Goal: Navigation & Orientation: Find specific page/section

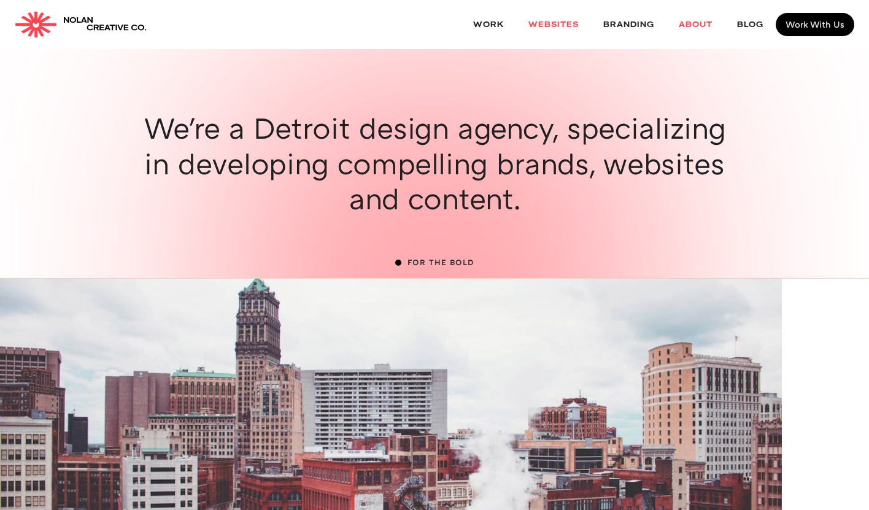
click at [554, 24] on link "websites" at bounding box center [553, 25] width 75 height 33
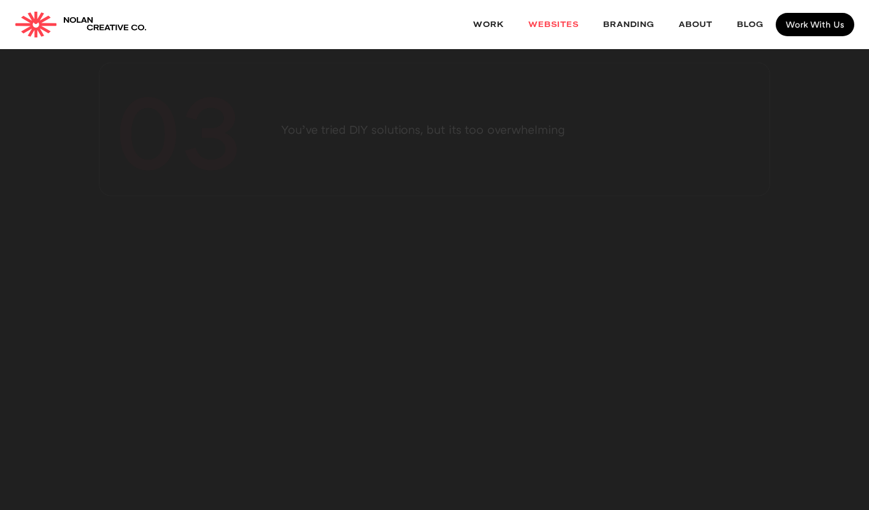
scroll to position [1240, 0]
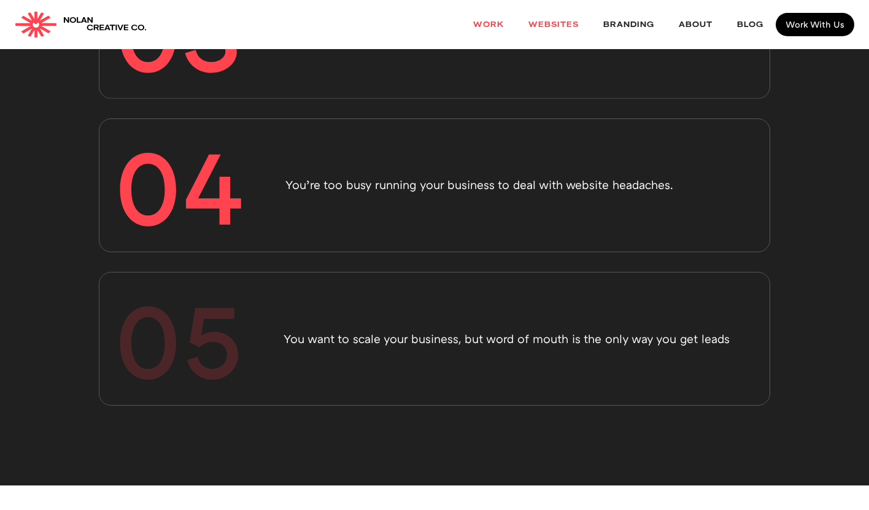
click at [490, 23] on link "Work" at bounding box center [488, 25] width 55 height 33
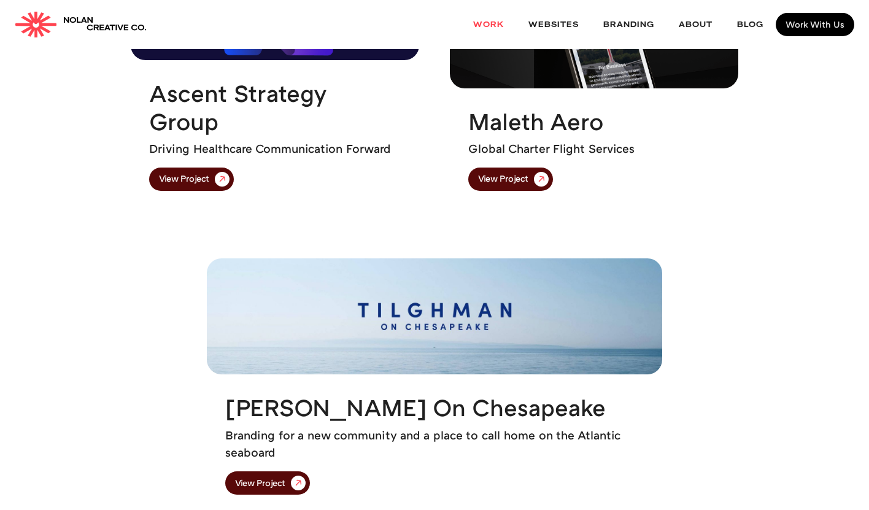
scroll to position [1313, 0]
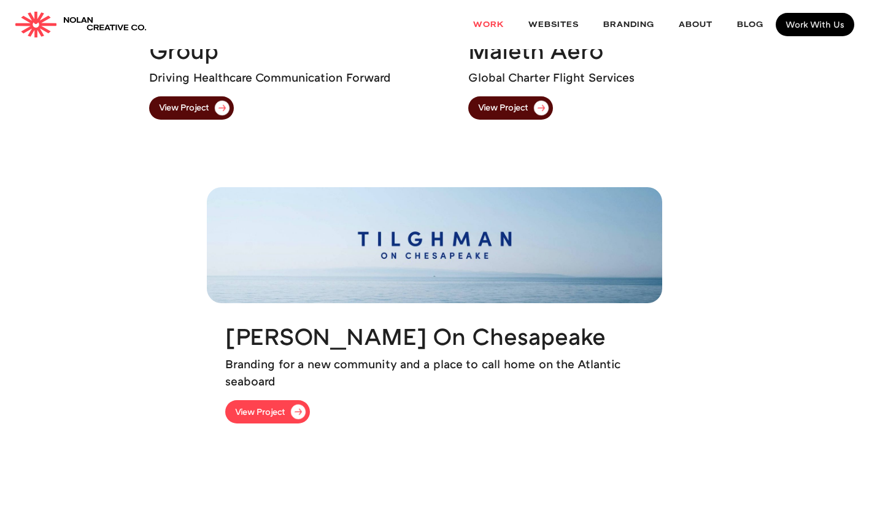
click at [281, 408] on div "View Project" at bounding box center [260, 411] width 50 height 9
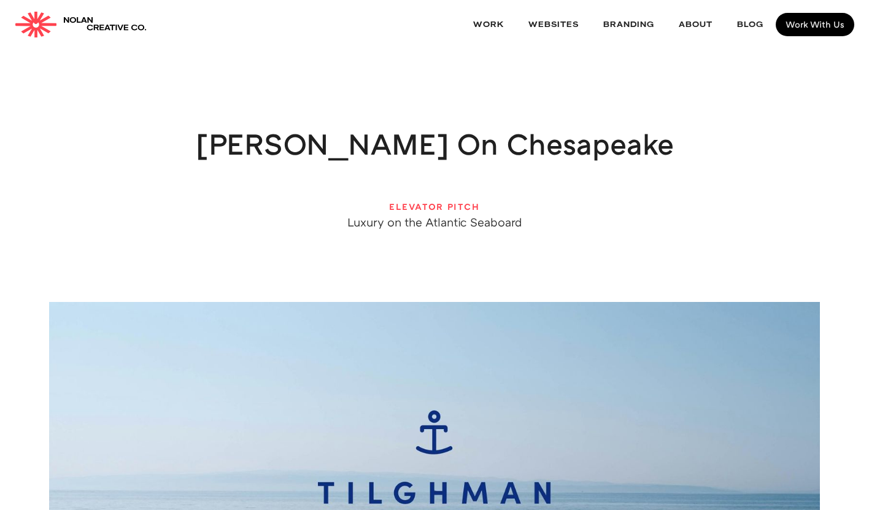
click at [38, 25] on img "home" at bounding box center [36, 25] width 42 height 26
